Goal: Complete application form

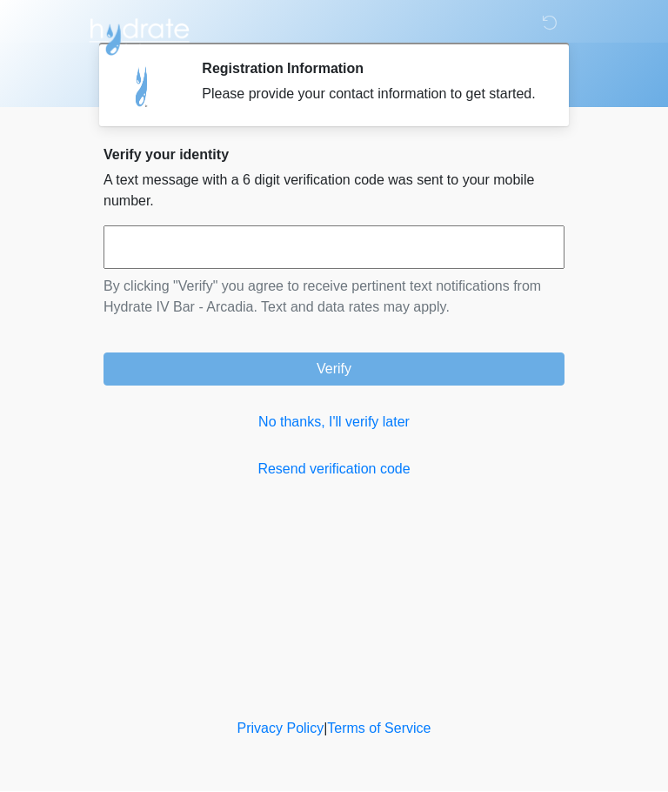
click at [276, 433] on link "No thanks, I'll verify later" at bounding box center [334, 422] width 461 height 21
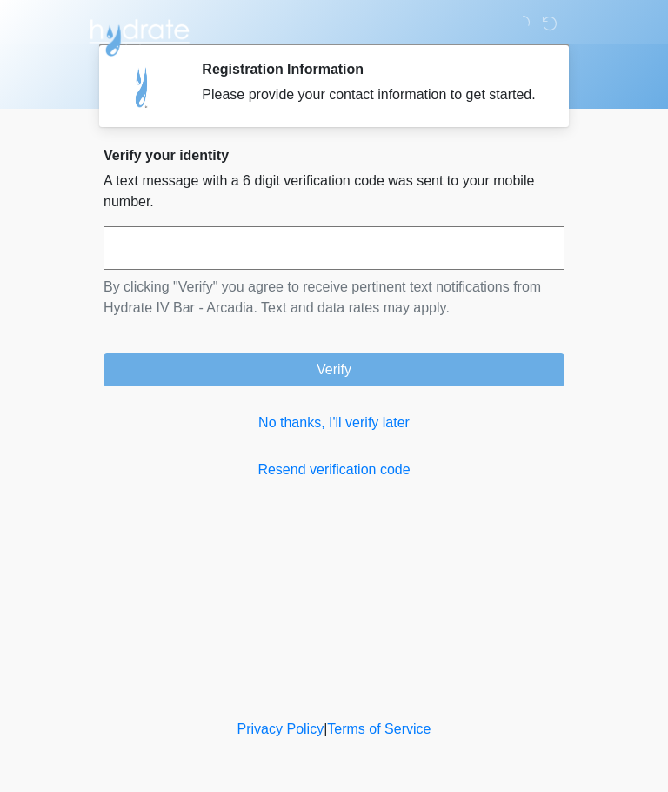
click at [373, 433] on link "No thanks, I'll verify later" at bounding box center [334, 422] width 461 height 21
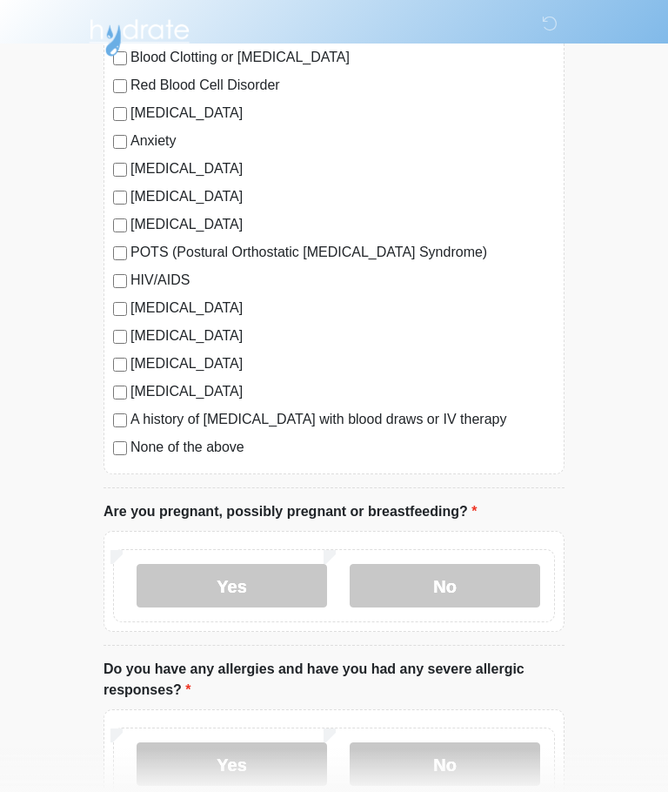
scroll to position [289, 0]
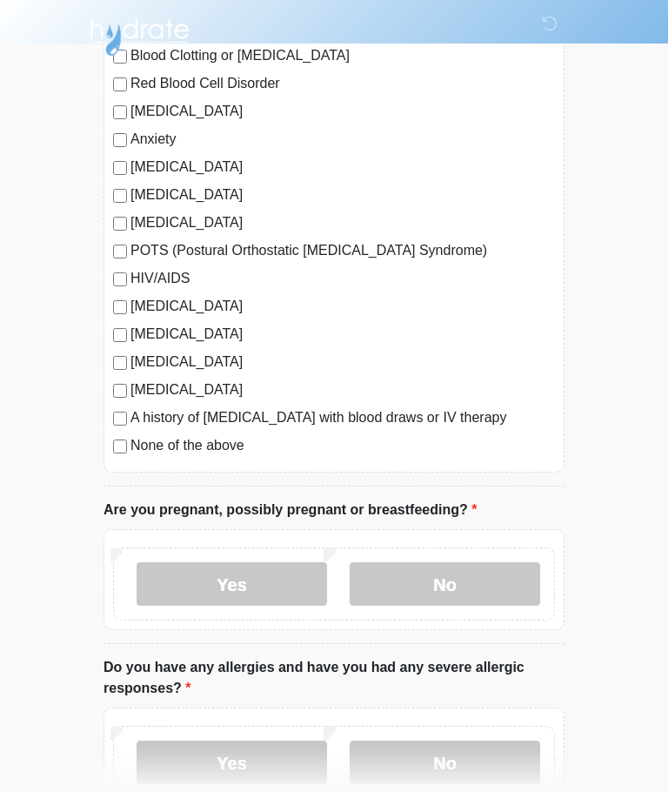
click at [489, 582] on label "No" at bounding box center [445, 585] width 191 height 44
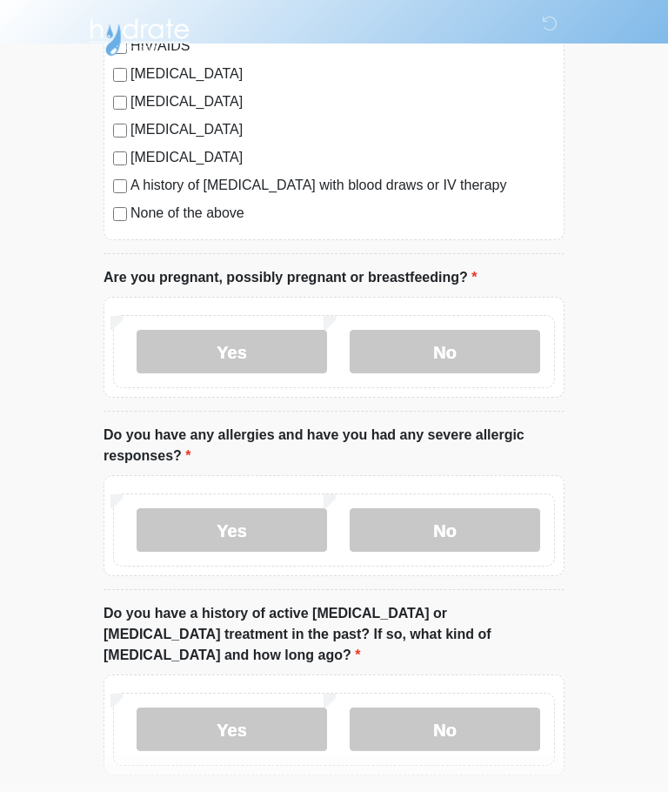
scroll to position [566, 0]
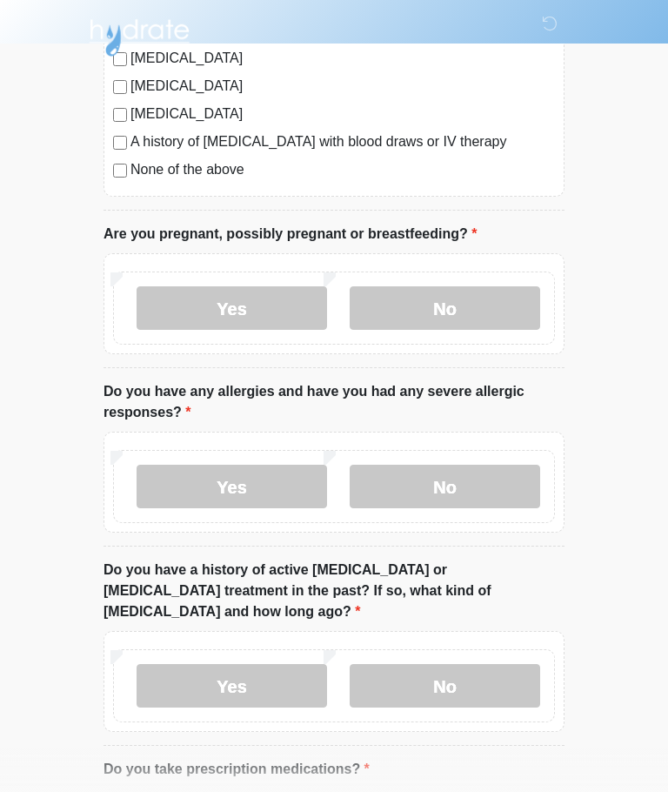
click at [491, 496] on label "No" at bounding box center [445, 487] width 191 height 44
click at [487, 664] on label "No" at bounding box center [445, 686] width 191 height 44
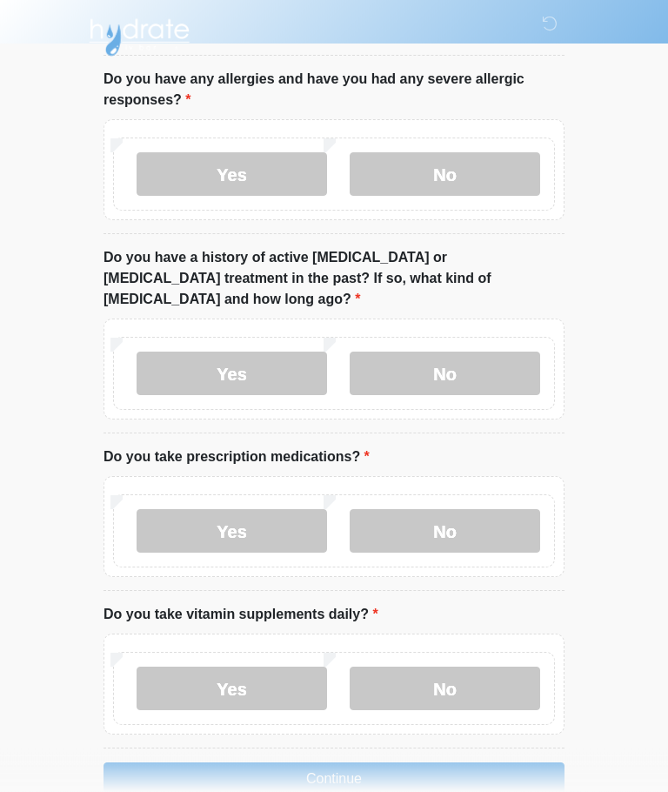
scroll to position [878, 0]
click at [493, 509] on label "No" at bounding box center [445, 531] width 191 height 44
click at [184, 673] on label "Yes" at bounding box center [232, 689] width 191 height 44
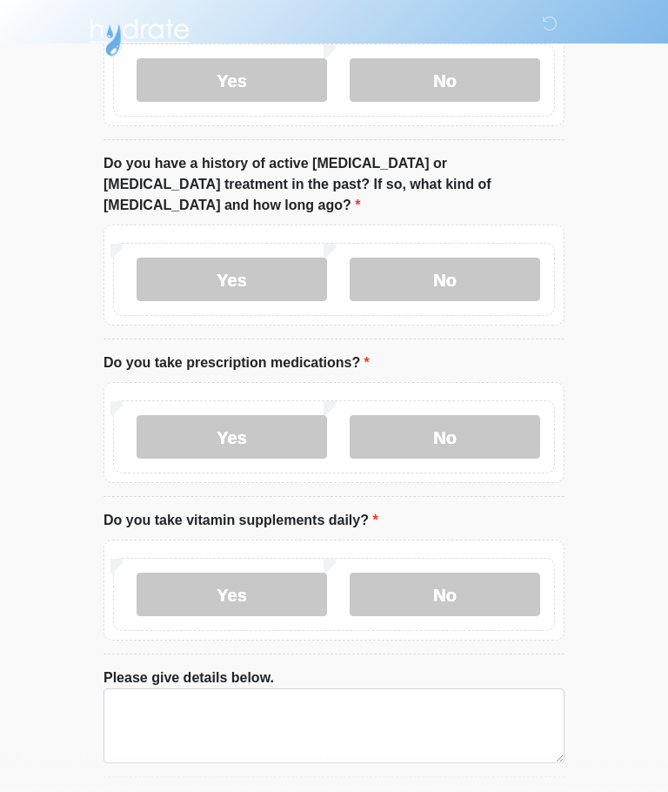
scroll to position [1015, 0]
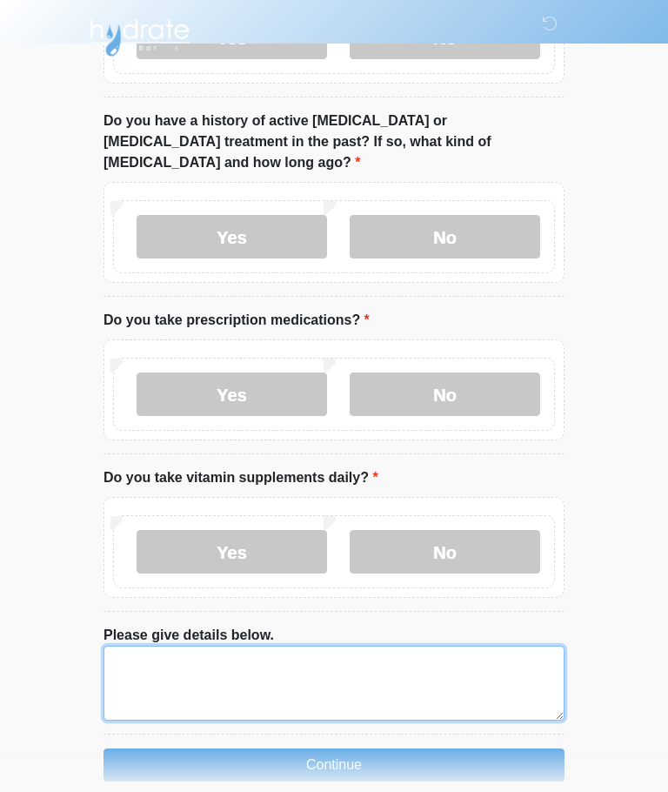
click at [144, 649] on textarea "Please give details below." at bounding box center [334, 683] width 461 height 75
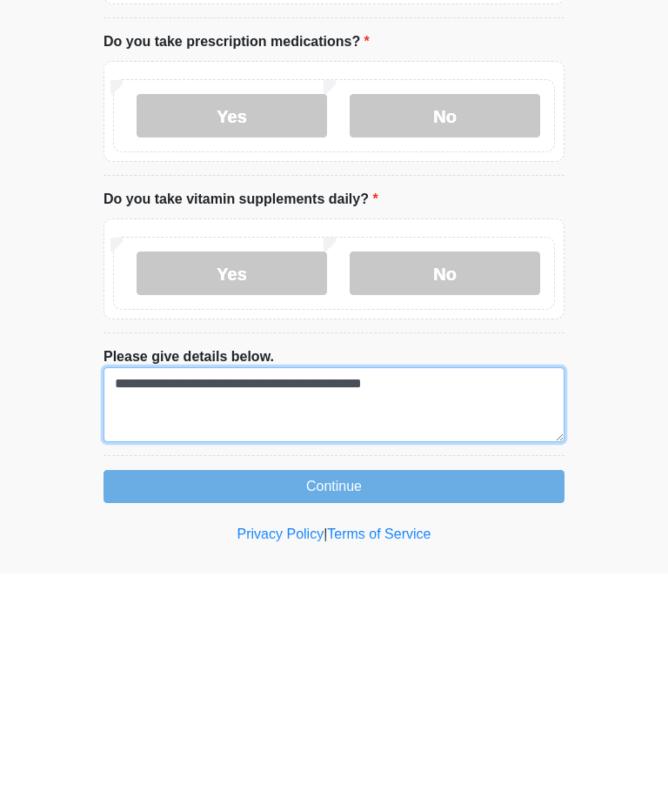
type textarea "**********"
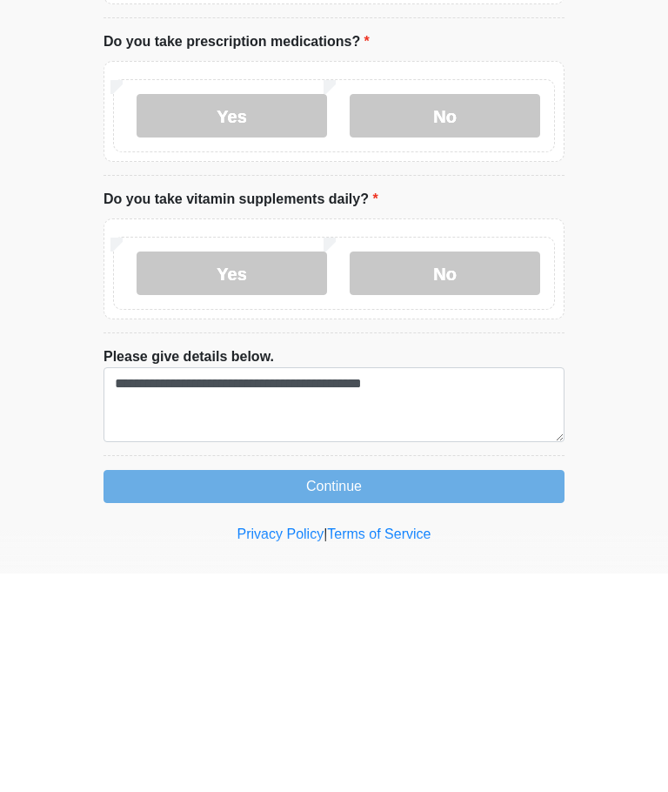
click at [271, 688] on button "Continue" at bounding box center [334, 704] width 461 height 33
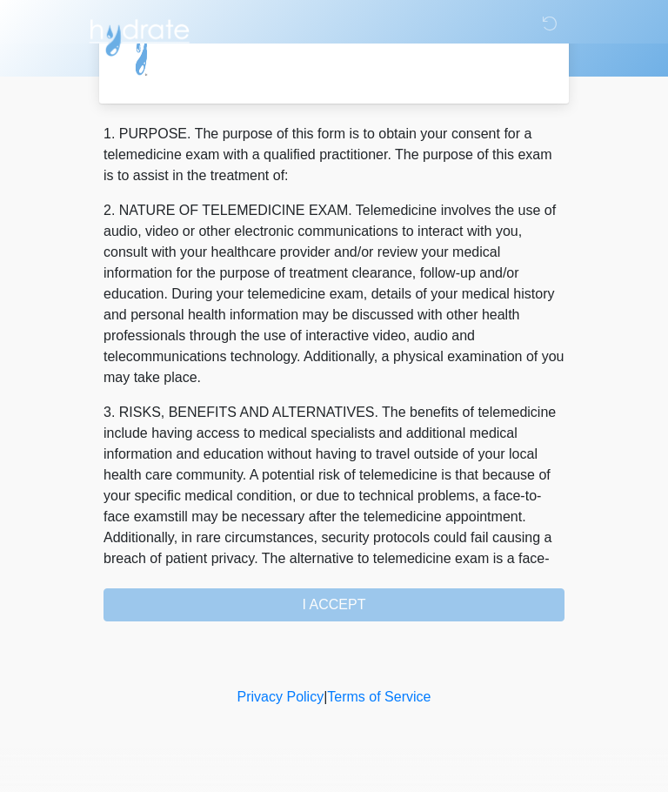
scroll to position [0, 0]
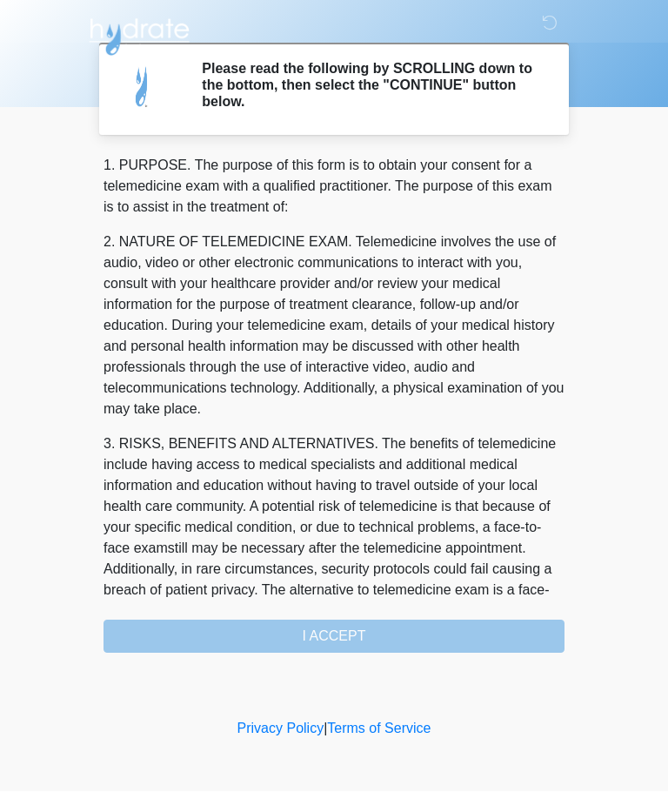
click at [429, 647] on div "1. PURPOSE. The purpose of this form is to obtain your consent for a telemedici…" at bounding box center [334, 405] width 461 height 498
click at [387, 633] on div "1. PURPOSE. The purpose of this form is to obtain your consent for a telemedici…" at bounding box center [334, 405] width 461 height 498
click at [345, 642] on div "1. PURPOSE. The purpose of this form is to obtain your consent for a telemedici…" at bounding box center [334, 405] width 461 height 498
click at [352, 639] on div "1. PURPOSE. The purpose of this form is to obtain your consent for a telemedici…" at bounding box center [334, 405] width 461 height 498
click at [345, 631] on div "1. PURPOSE. The purpose of this form is to obtain your consent for a telemedici…" at bounding box center [334, 405] width 461 height 498
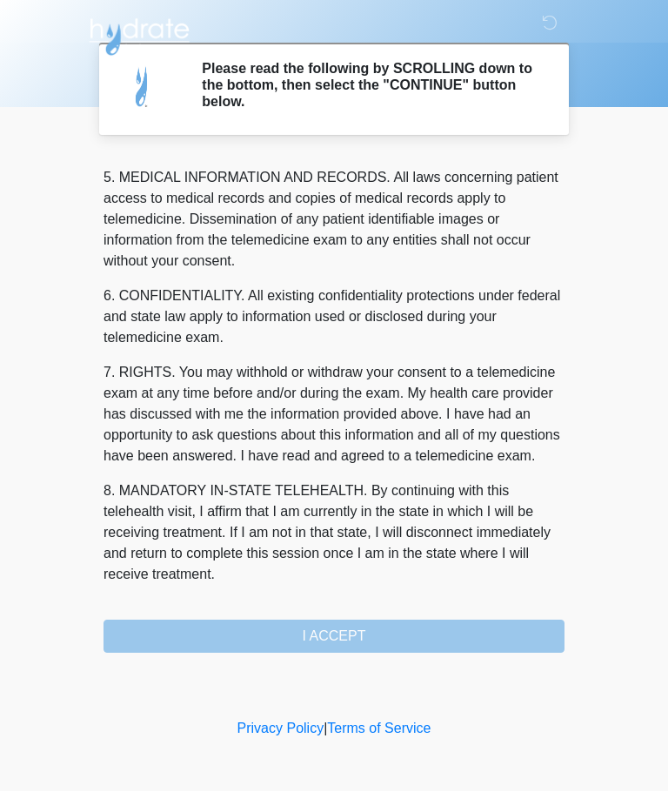
scroll to position [566, 0]
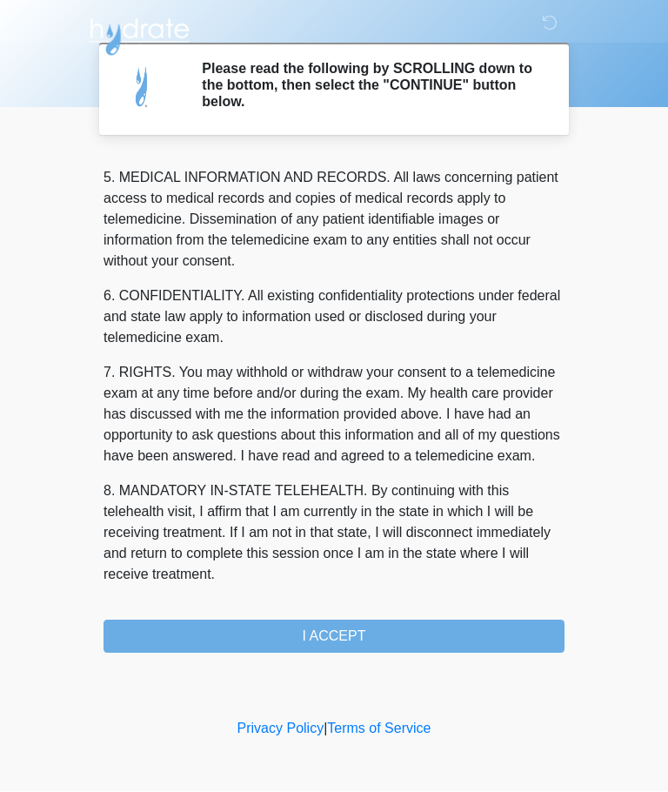
click at [388, 627] on button "I ACCEPT" at bounding box center [334, 636] width 461 height 33
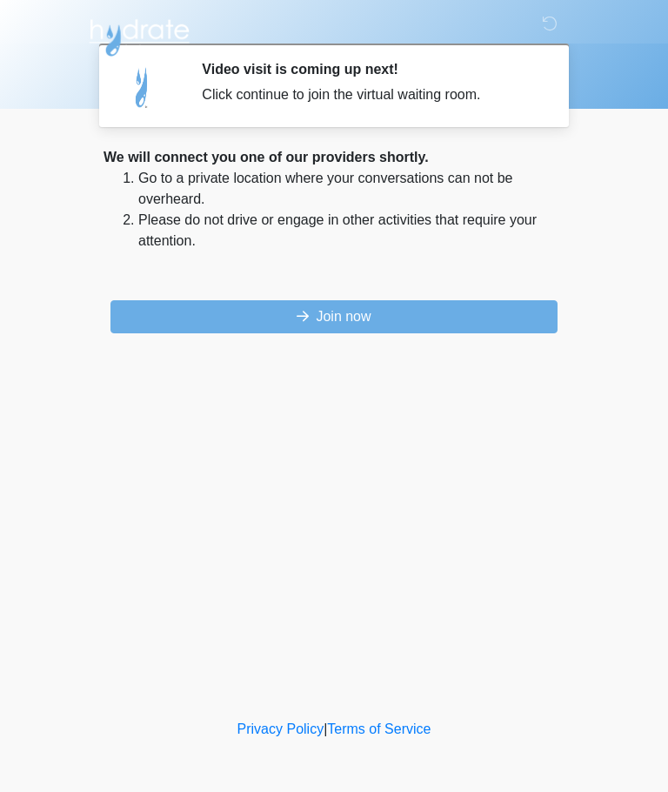
click at [229, 313] on button "Join now" at bounding box center [334, 316] width 447 height 33
